Goal: Task Accomplishment & Management: Complete application form

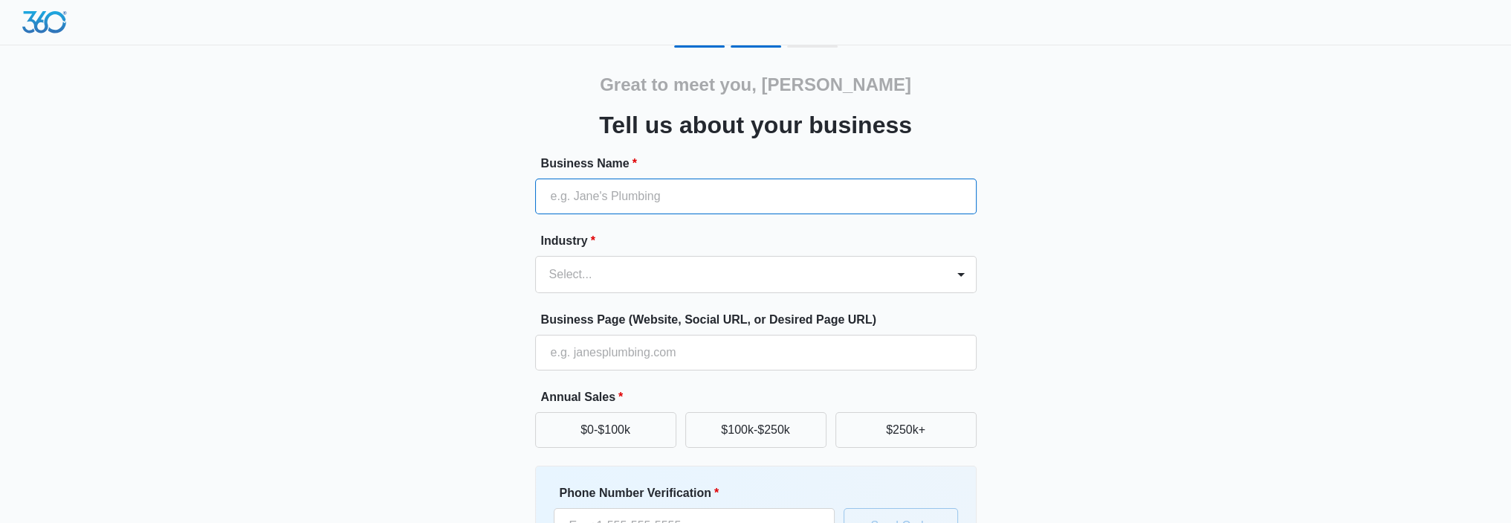
click at [565, 198] on input "Business Name *" at bounding box center [756, 196] width 442 height 36
type input "Sheldon's Heating and Air inc"
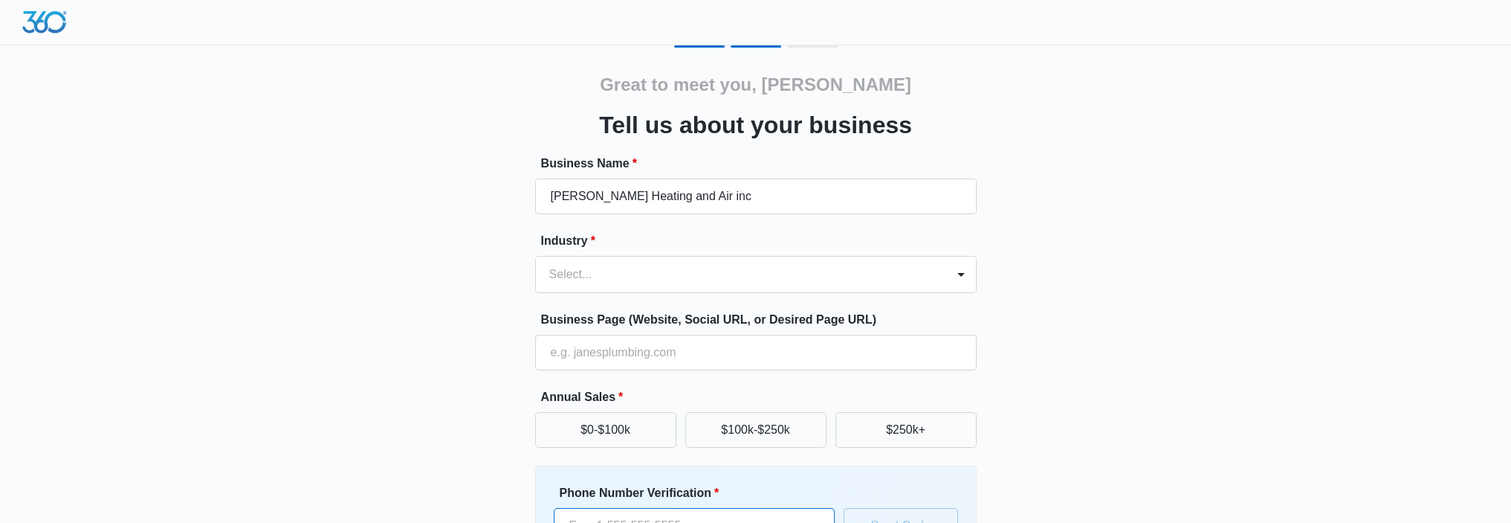
type input "(951) 780-9882"
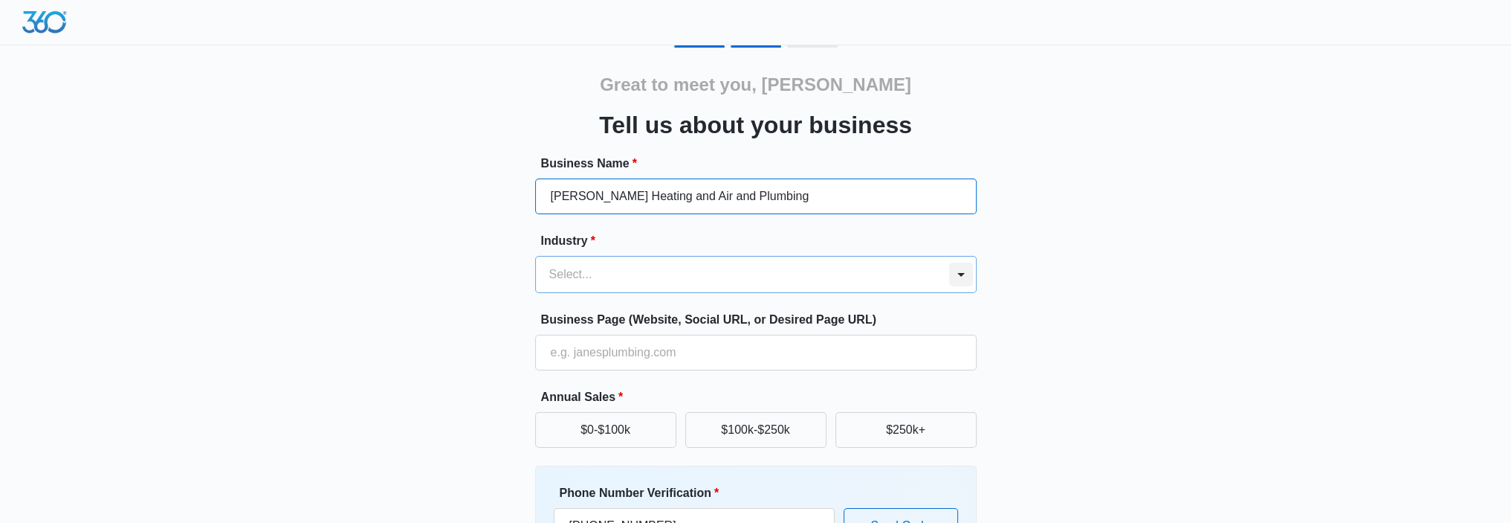
type input "Sheldon's Heating and Air and Plumbing"
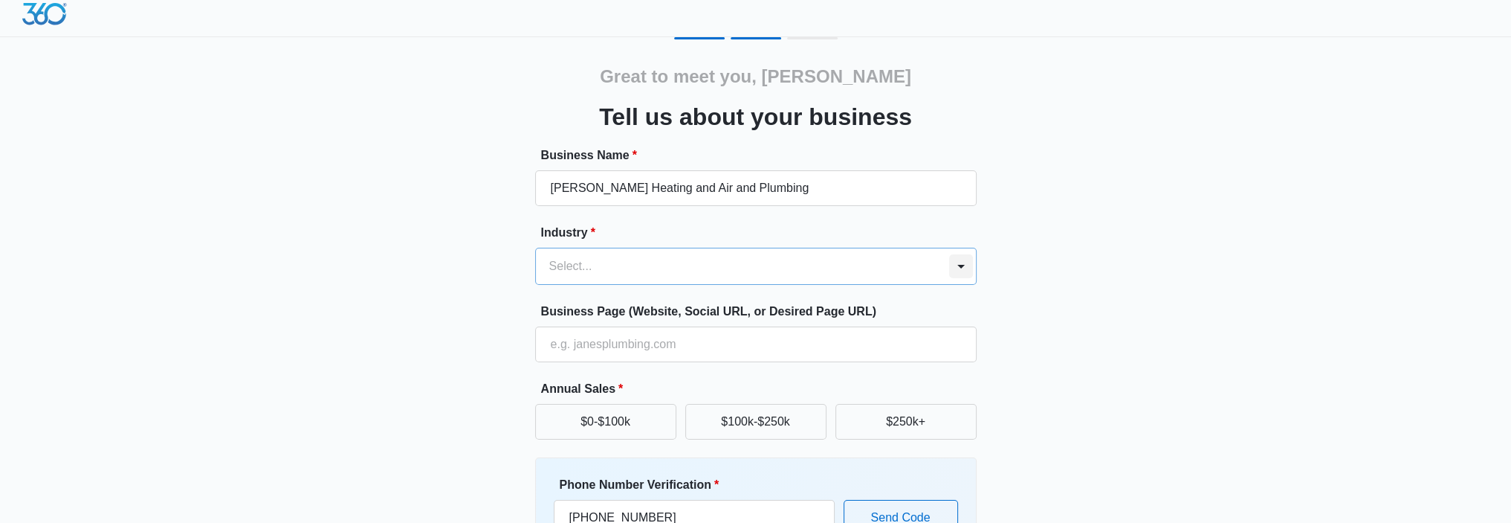
click at [959, 284] on form "Business Name * Sheldon's Heating and Air and Plumbing Industry * Select... Bus…" at bounding box center [756, 393] width 442 height 494
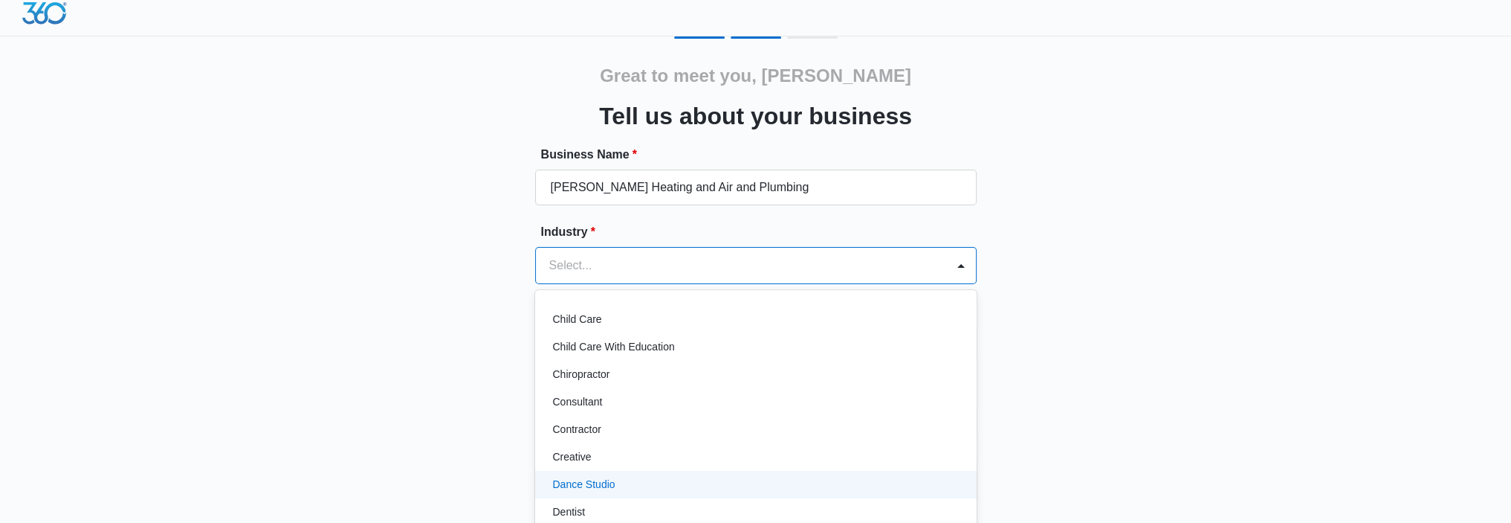
scroll to position [223, 0]
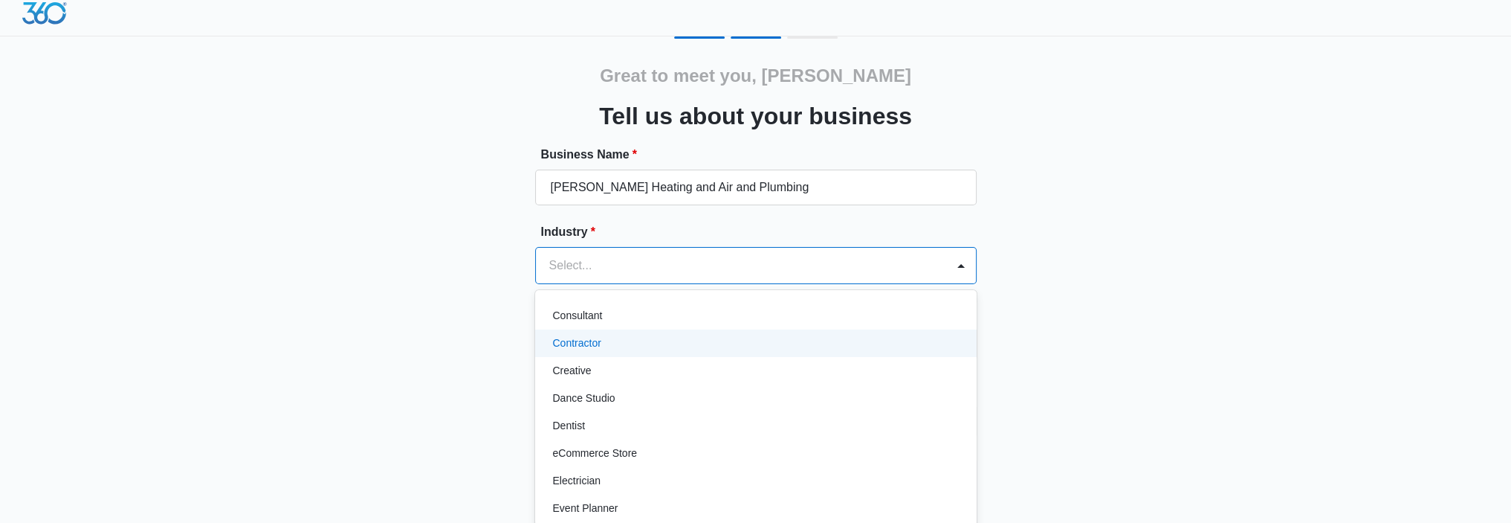
click at [607, 344] on div "Contractor" at bounding box center [754, 343] width 403 height 16
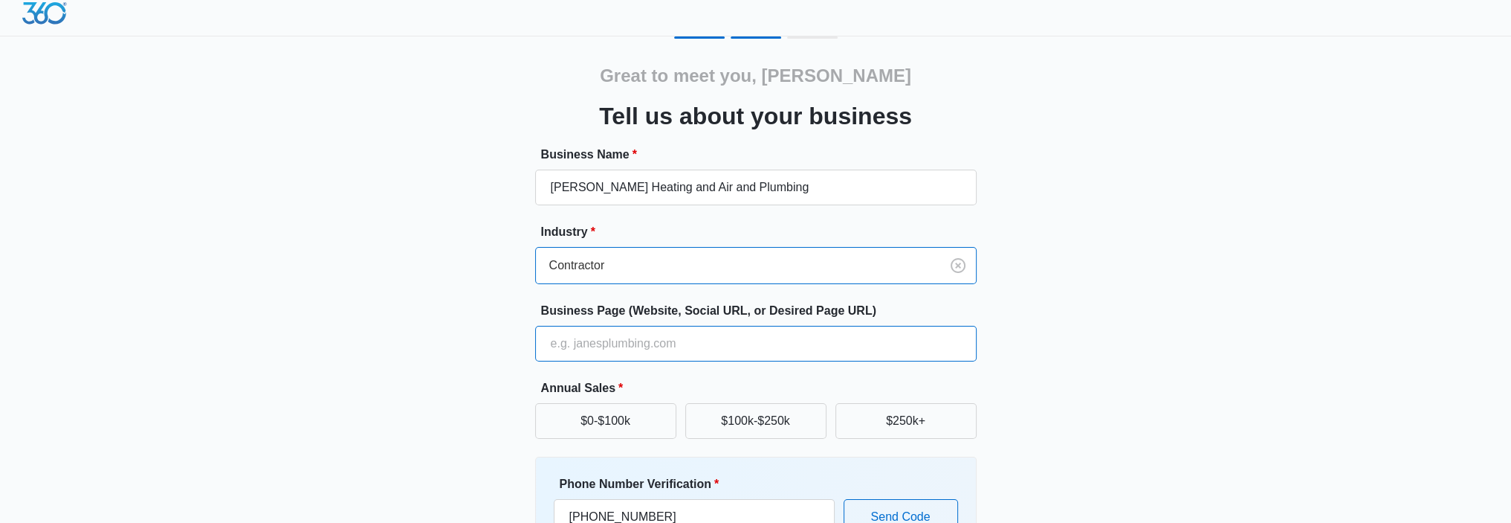
click at [636, 346] on input "Business Page (Website, Social URL, or Desired Page URL)" at bounding box center [756, 344] width 442 height 36
type input "http://www.sheldonsservice.com"
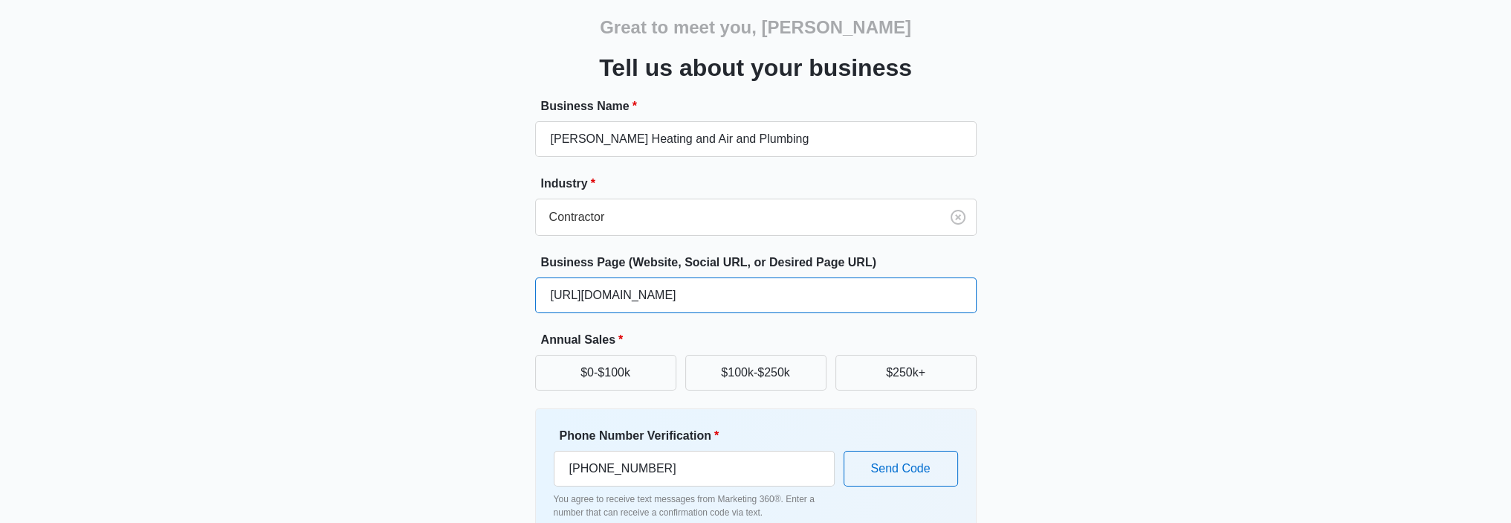
scroll to position [83, 0]
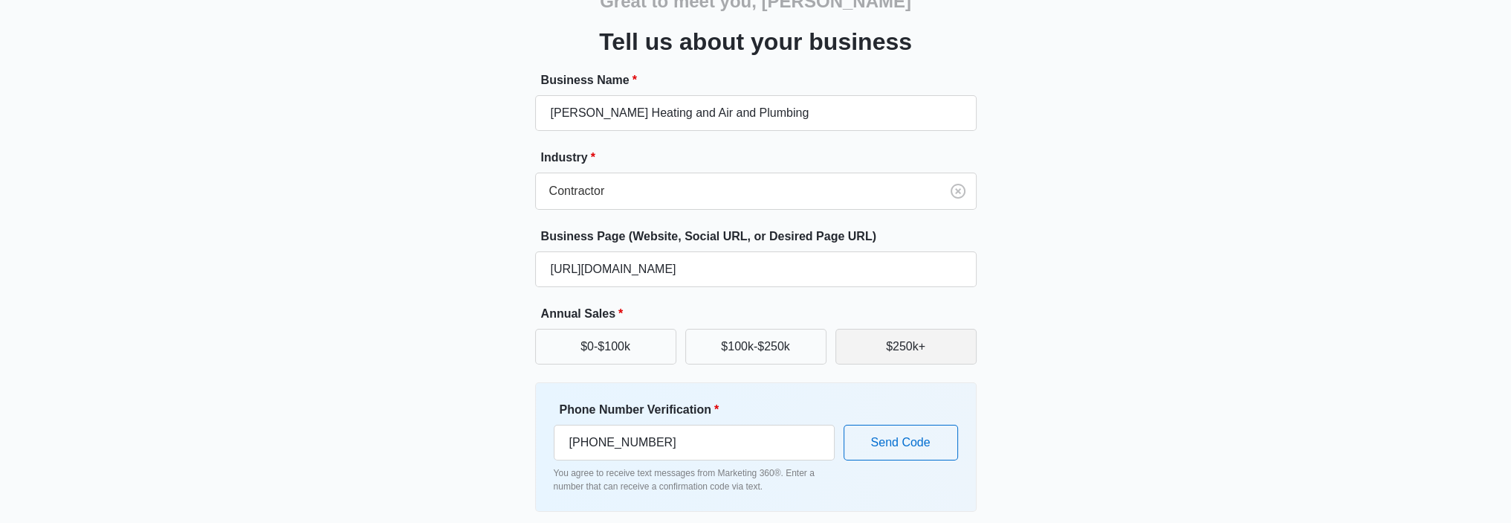
click at [908, 344] on button "$250k+" at bounding box center [905, 347] width 141 height 36
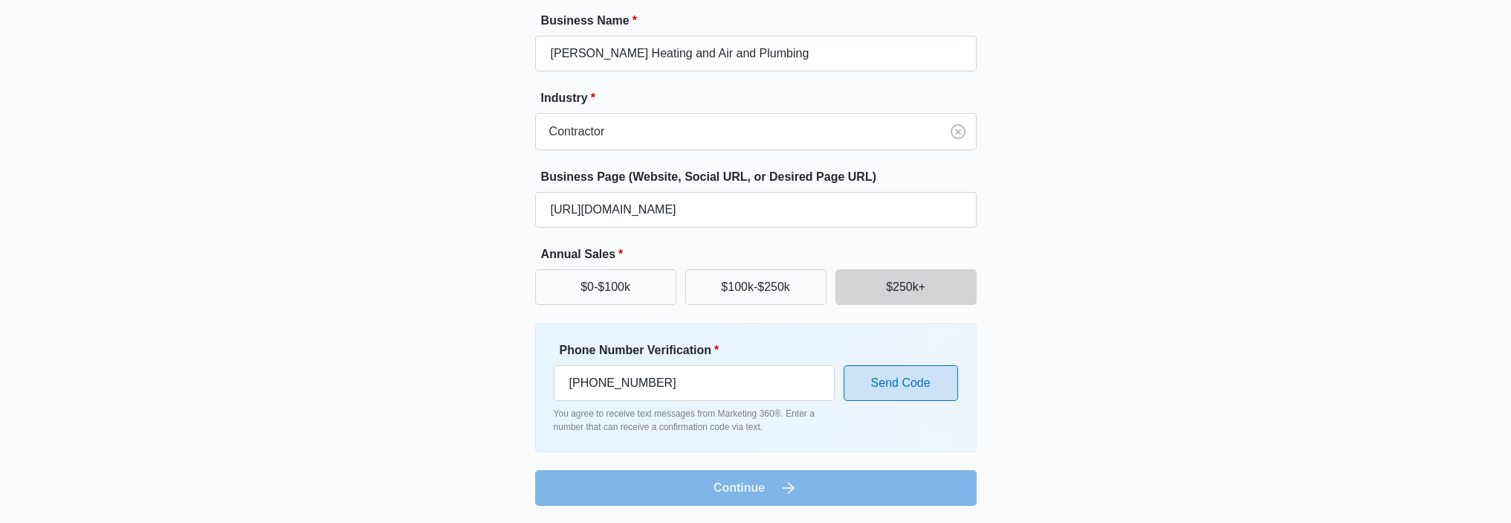
click at [902, 386] on button "Send Code" at bounding box center [901, 383] width 114 height 36
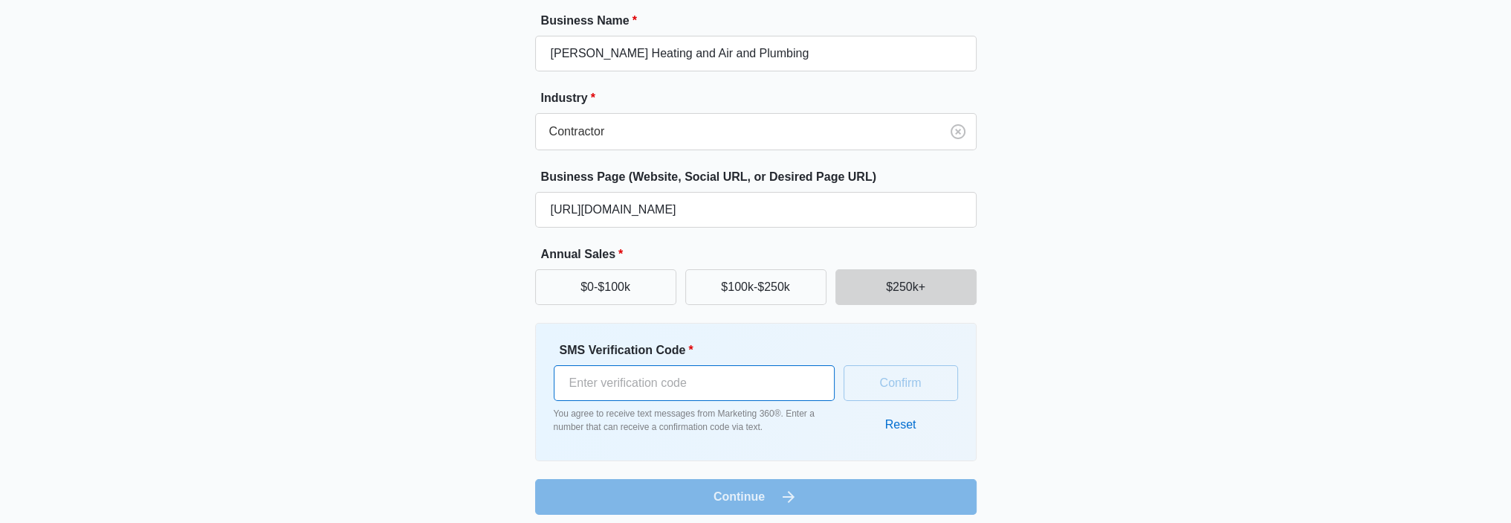
click at [681, 377] on input "SMS Verification Code *" at bounding box center [694, 383] width 281 height 36
click at [812, 374] on input "1" at bounding box center [694, 383] width 281 height 36
type input "0"
click at [812, 392] on input "0" at bounding box center [694, 383] width 281 height 36
click at [899, 425] on button "Reset" at bounding box center [900, 425] width 61 height 36
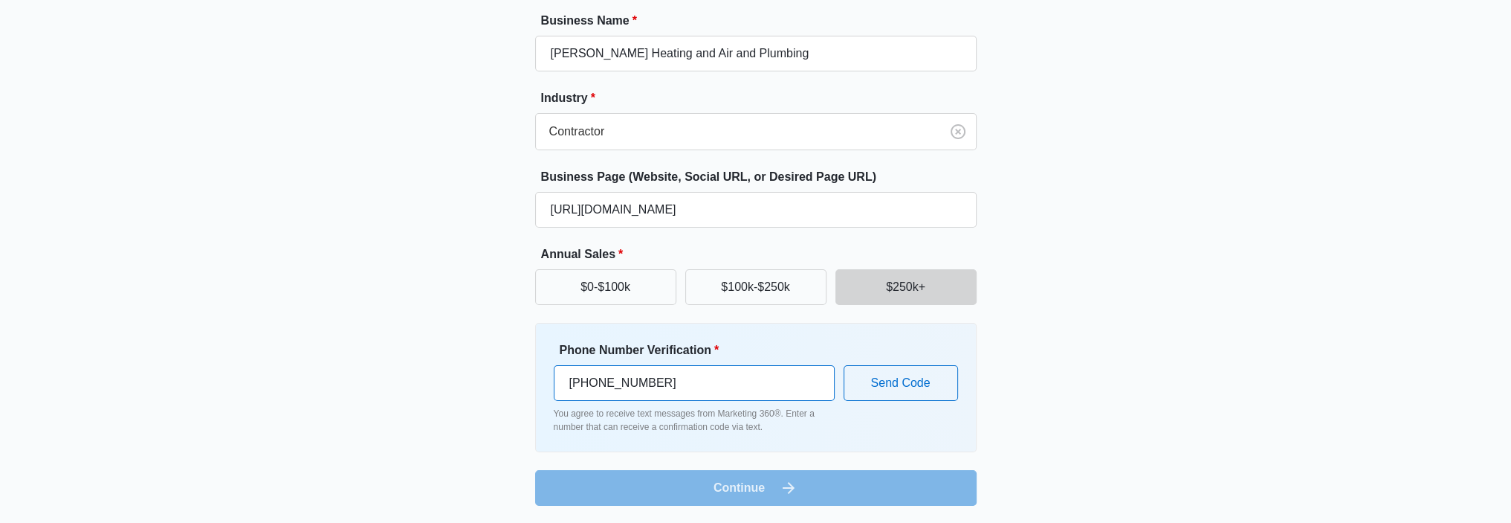
drag, startPoint x: 673, startPoint y: 381, endPoint x: 552, endPoint y: 387, distance: 122.0
click at [552, 387] on div "Phone Number Verification * +1 951 780 9882 You agree to receive text messages …" at bounding box center [756, 387] width 442 height 129
type input "(951) 377-2306"
click at [913, 389] on button "Send Code" at bounding box center [901, 383] width 114 height 36
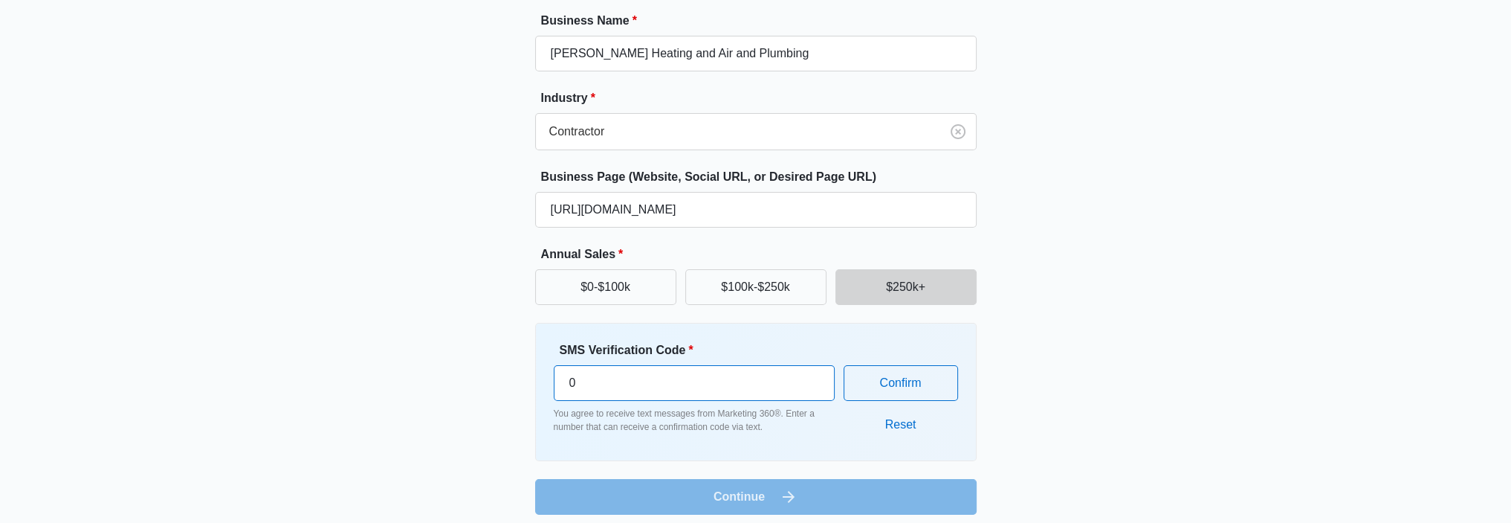
click at [630, 388] on input "0" at bounding box center [694, 383] width 281 height 36
type input "741968"
click at [898, 375] on button "Confirm" at bounding box center [901, 383] width 114 height 36
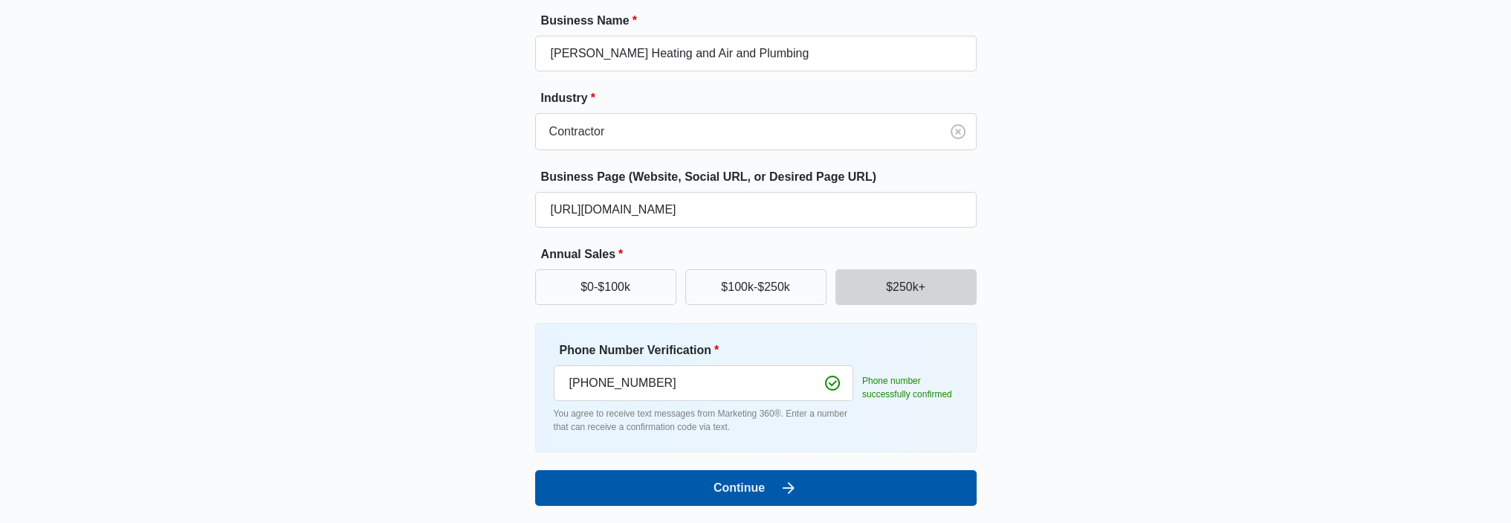
click at [746, 488] on button "Continue" at bounding box center [756, 488] width 442 height 36
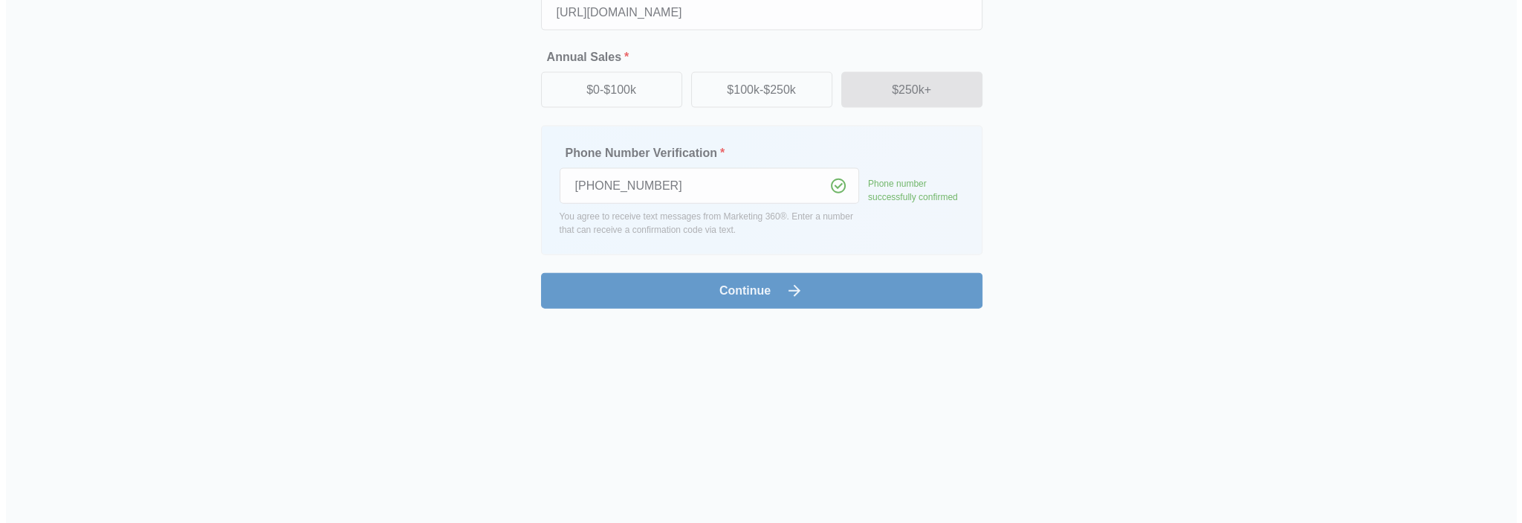
scroll to position [0, 0]
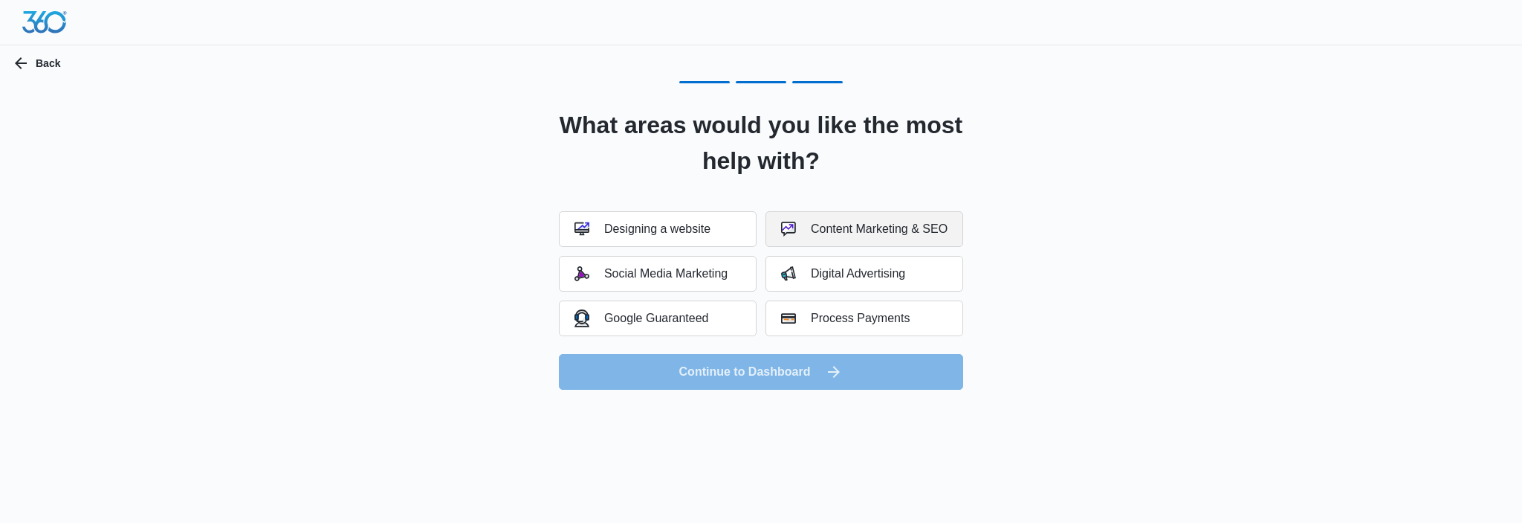
click at [860, 224] on div "Content Marketing & SEO" at bounding box center [864, 229] width 167 height 15
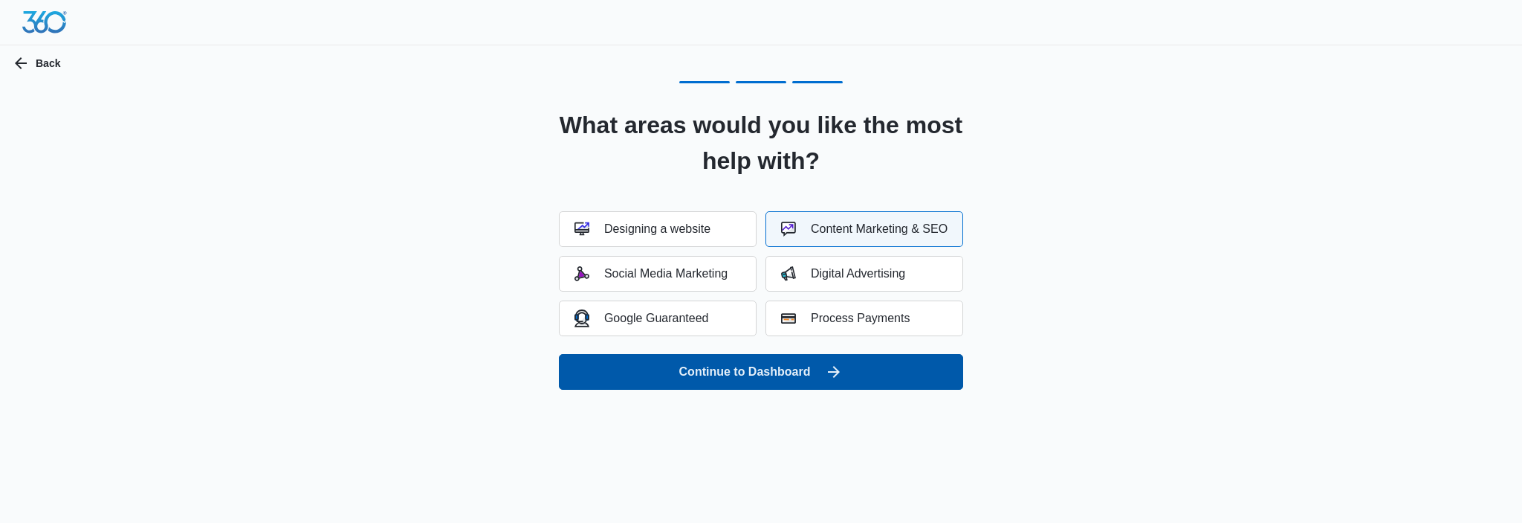
click at [792, 365] on button "Continue to Dashboard" at bounding box center [761, 372] width 404 height 36
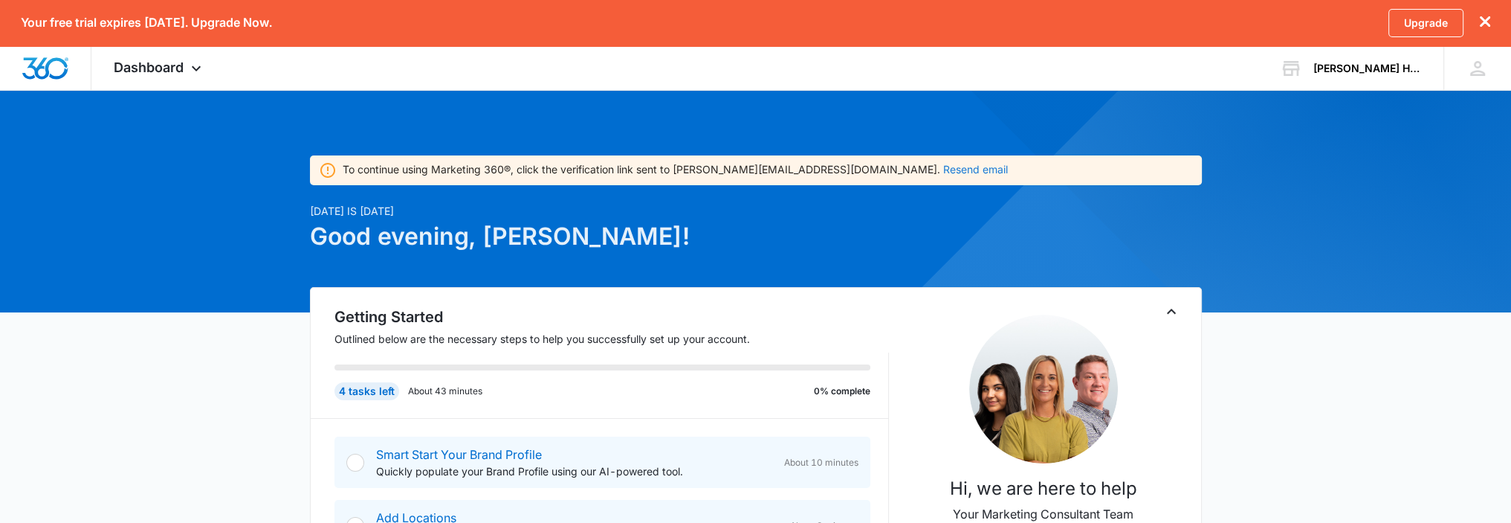
click at [943, 168] on button "Resend email" at bounding box center [975, 169] width 65 height 10
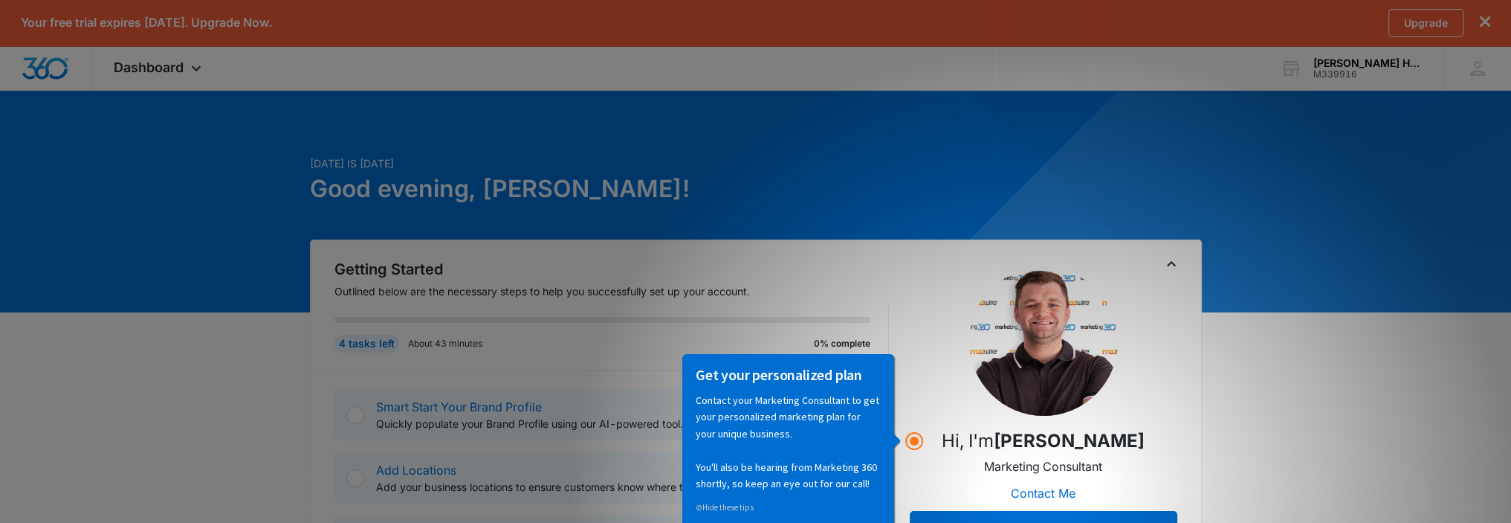
click at [172, 68] on span "Dashboard" at bounding box center [149, 67] width 70 height 16
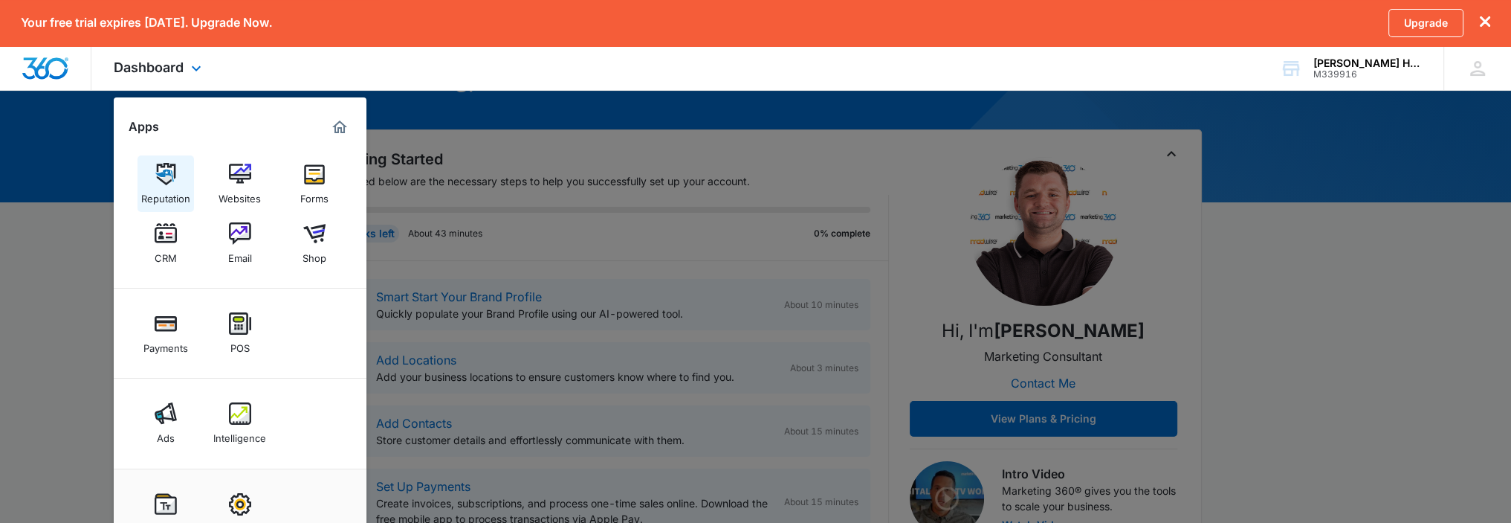
scroll to position [149, 0]
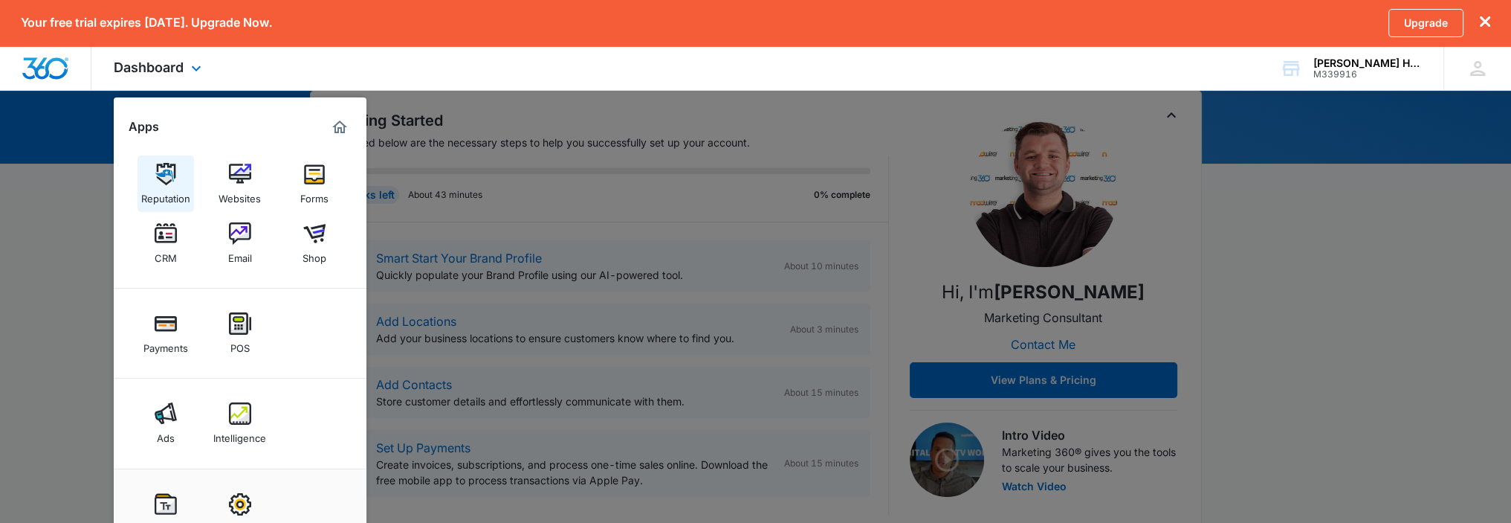
click at [169, 178] on img at bounding box center [166, 174] width 22 height 22
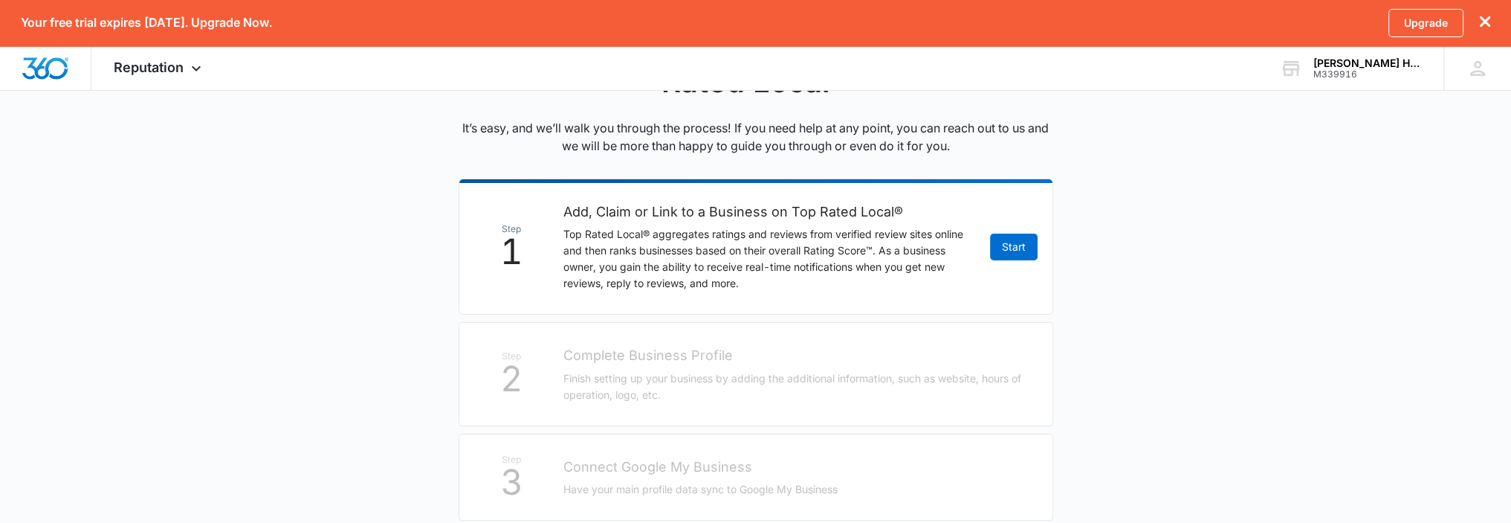
scroll to position [223, 0]
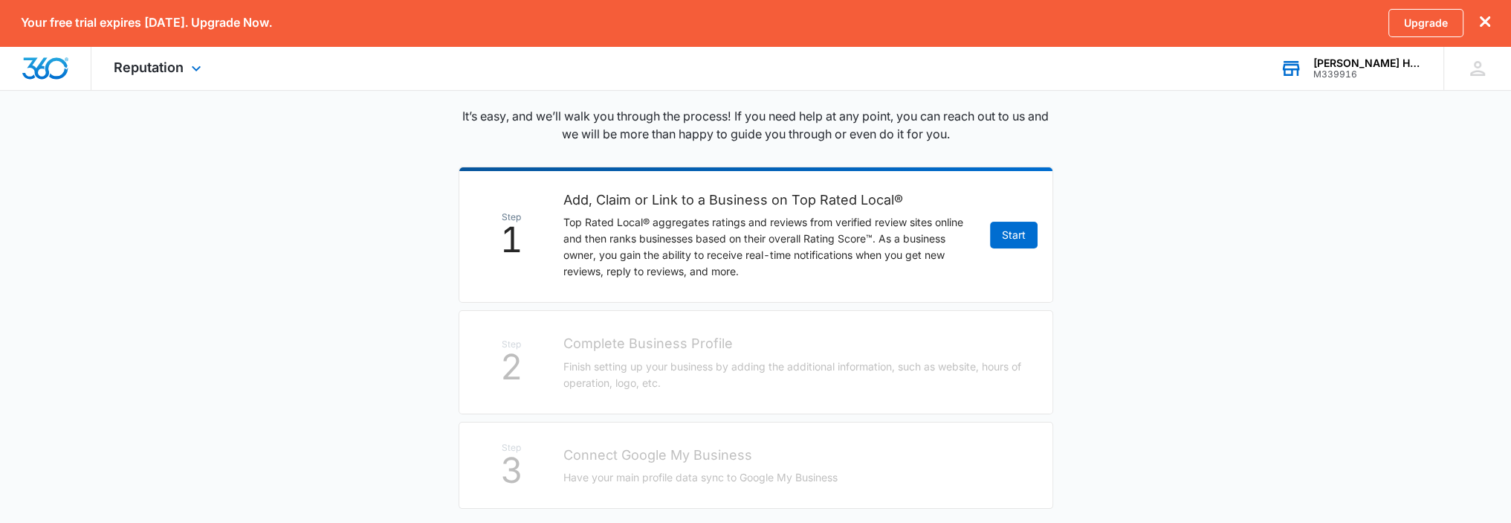
click at [1355, 69] on div "M339916" at bounding box center [1367, 74] width 109 height 10
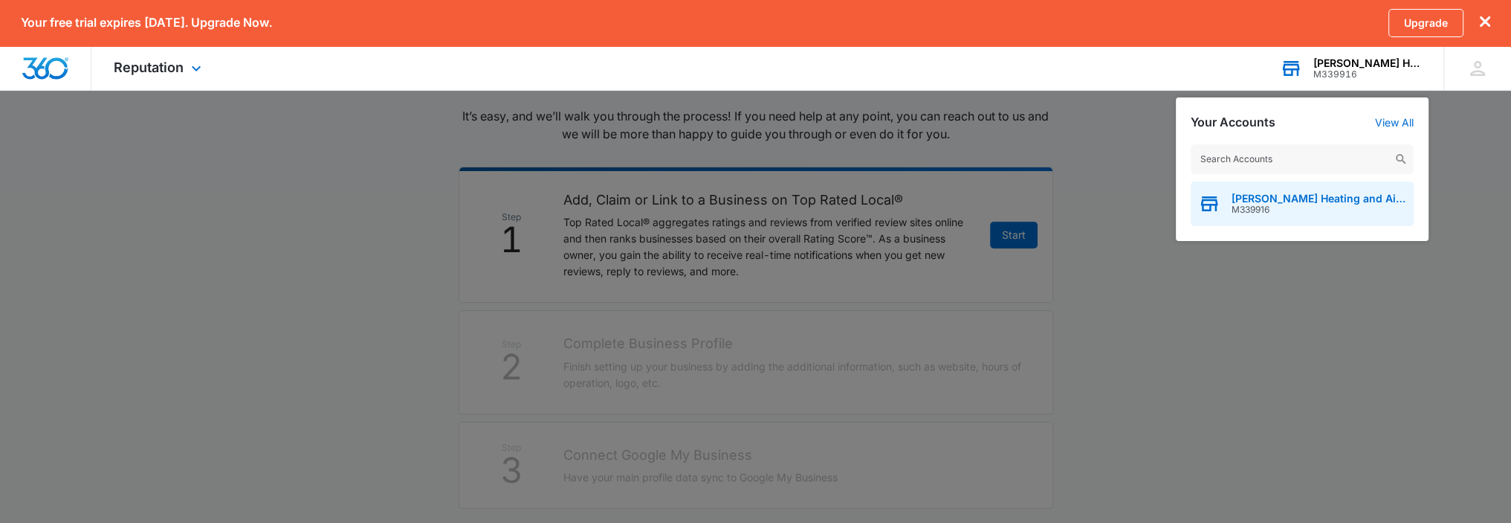
click at [1304, 198] on span "[PERSON_NAME] Heating and Air and Plumbing" at bounding box center [1319, 199] width 175 height 12
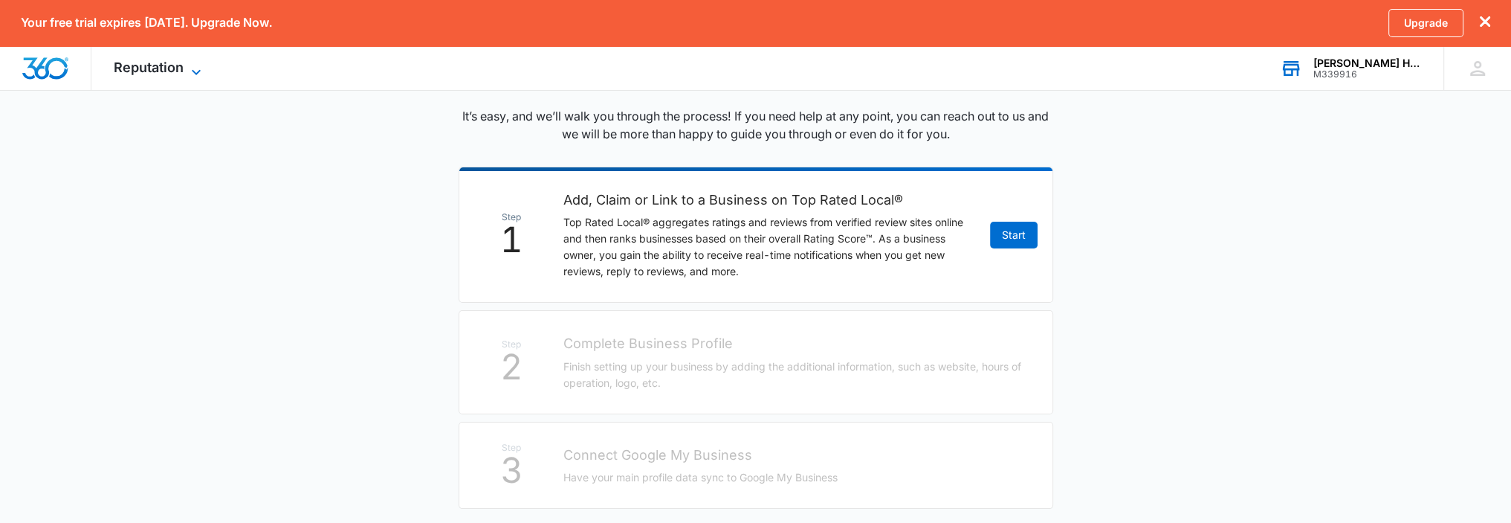
click at [165, 65] on span "Reputation" at bounding box center [149, 67] width 70 height 16
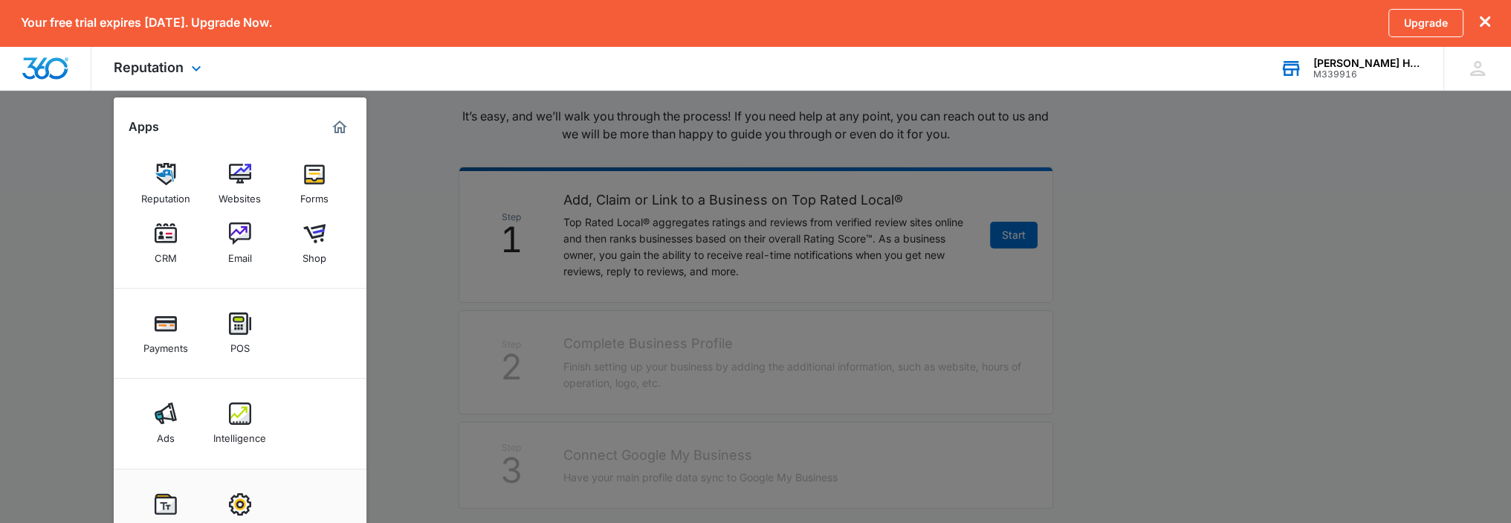
click at [340, 127] on img "Marketing 360® Dashboard" at bounding box center [340, 127] width 18 height 18
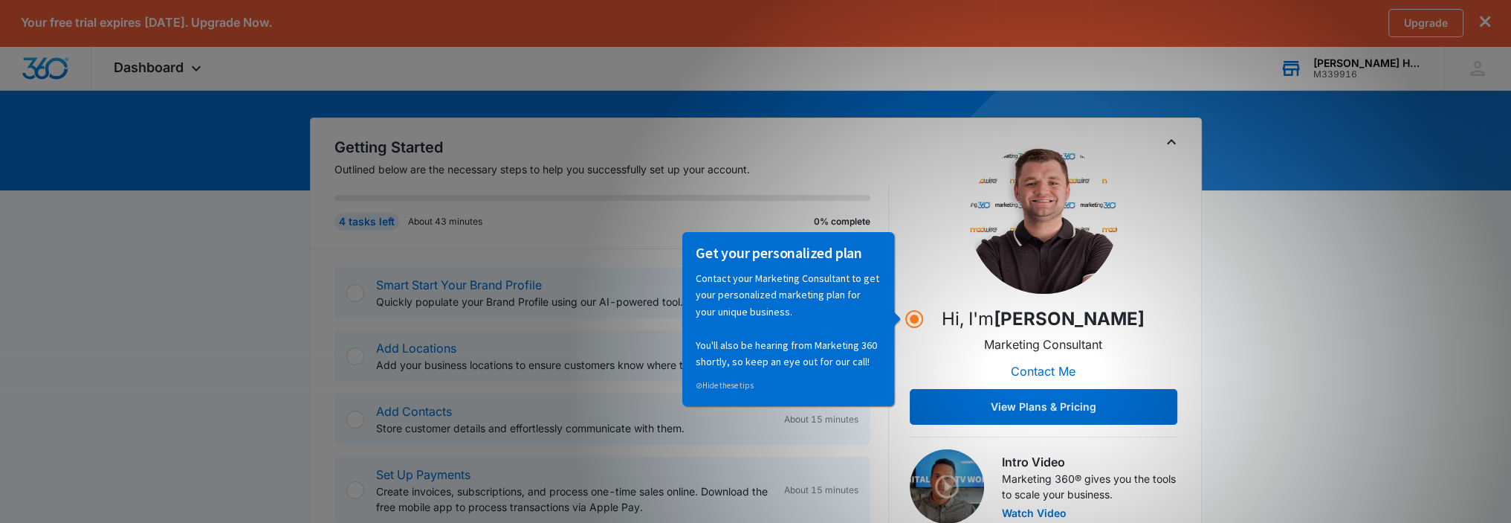
scroll to position [149, 0]
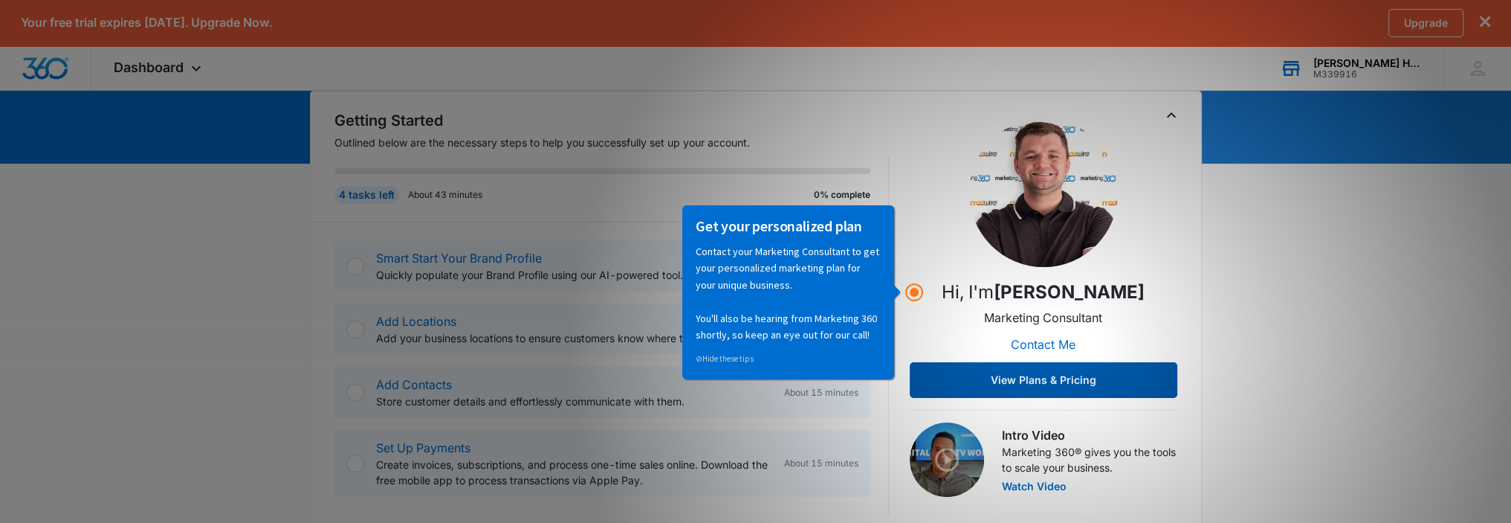
click at [1089, 377] on button "View Plans & Pricing" at bounding box center [1044, 380] width 268 height 36
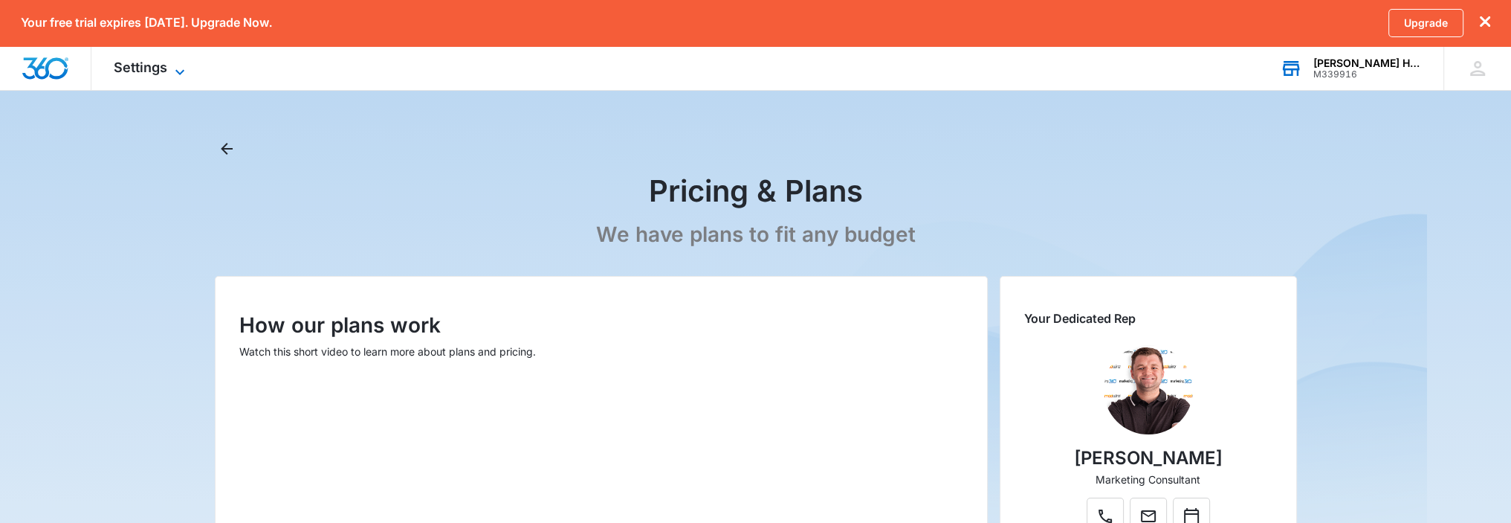
click at [155, 71] on span "Settings" at bounding box center [141, 67] width 54 height 16
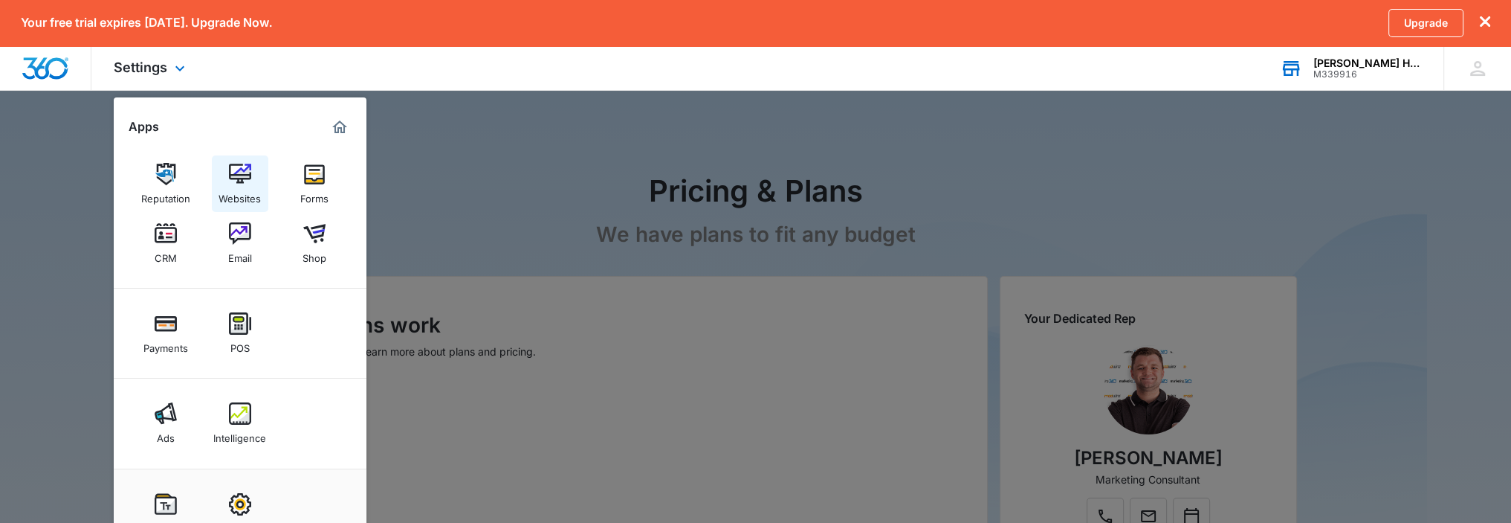
click at [236, 177] on img at bounding box center [240, 174] width 22 height 22
